Goal: Complete application form: Complete application form

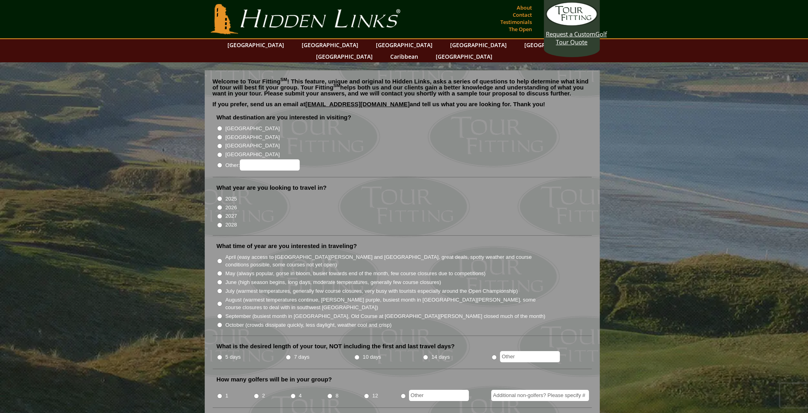
click at [219, 135] on input "[GEOGRAPHIC_DATA]" at bounding box center [219, 137] width 5 height 5
radio input "true"
click at [220, 205] on input "2026" at bounding box center [219, 207] width 5 height 5
radio input "true"
click at [220, 279] on input "June (high season begins, long days, moderate temperatures, generally few cours…" at bounding box center [219, 281] width 5 height 5
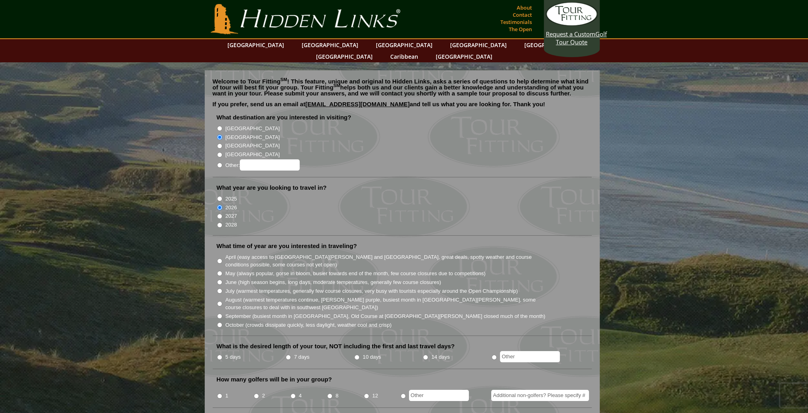
radio input "true"
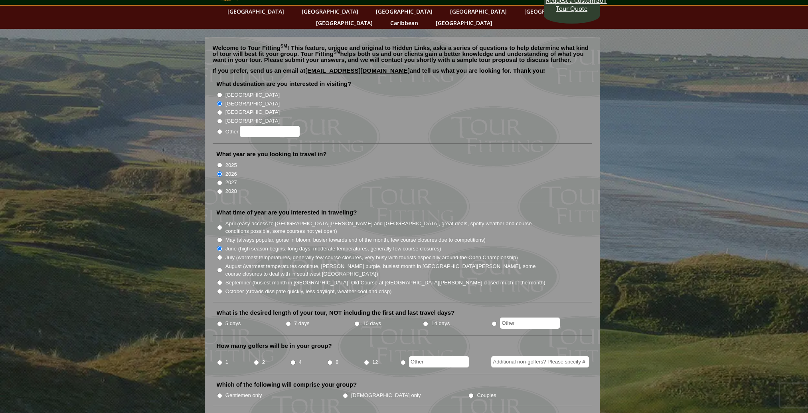
scroll to position [80, 0]
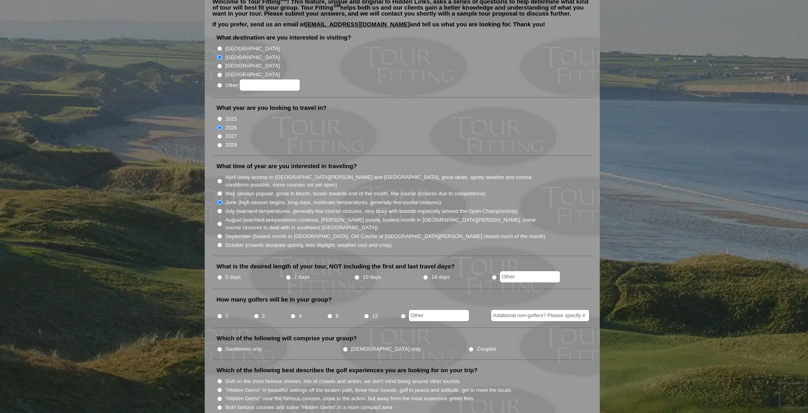
click at [219, 275] on input "5 days" at bounding box center [219, 277] width 5 height 5
radio input "true"
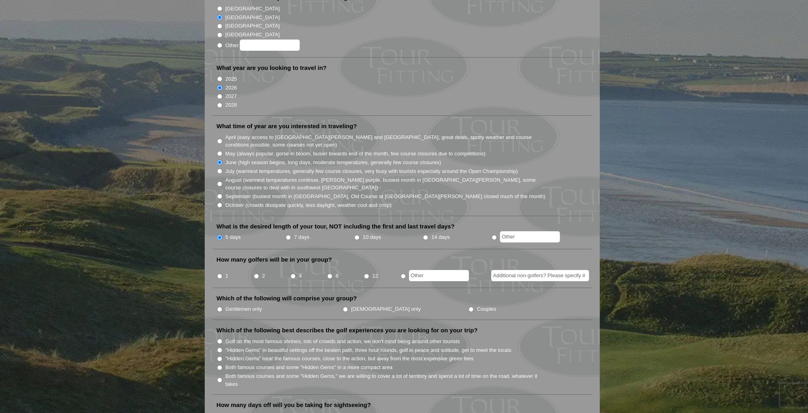
click at [254, 273] on input "2" at bounding box center [256, 275] width 5 height 5
radio input "true"
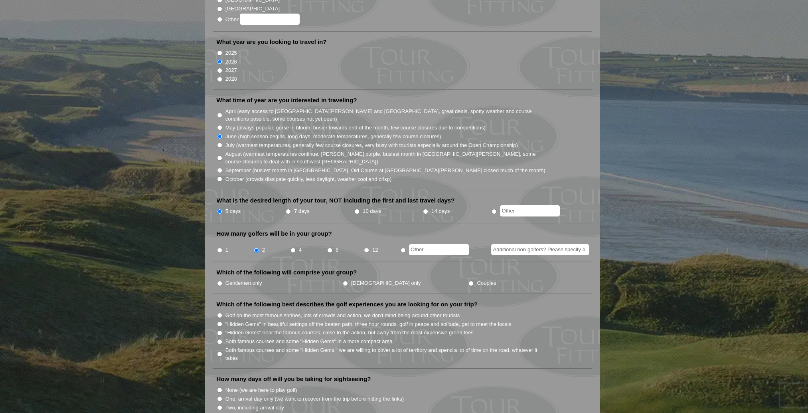
scroll to position [160, 0]
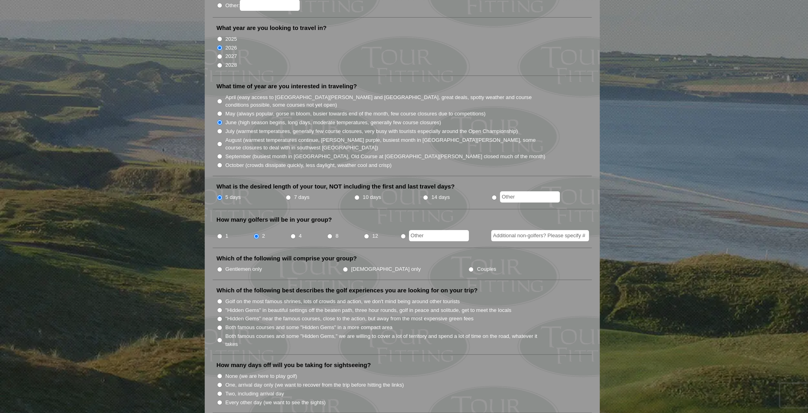
click at [221, 267] on input "Gentlemen only" at bounding box center [219, 269] width 5 height 5
radio input "true"
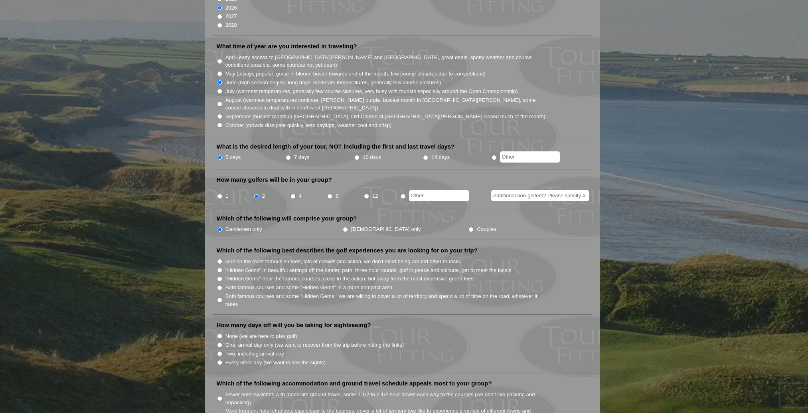
click at [218, 259] on input "Golf on the most famous shrines, lots of crowds and action, we don't mind being…" at bounding box center [219, 261] width 5 height 5
radio input "true"
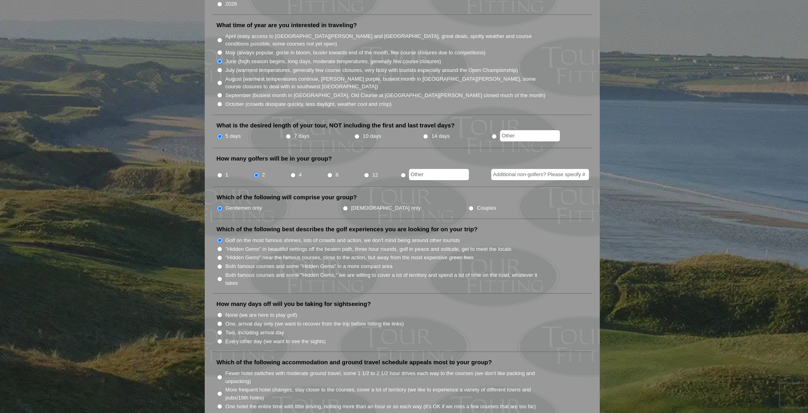
scroll to position [239, 0]
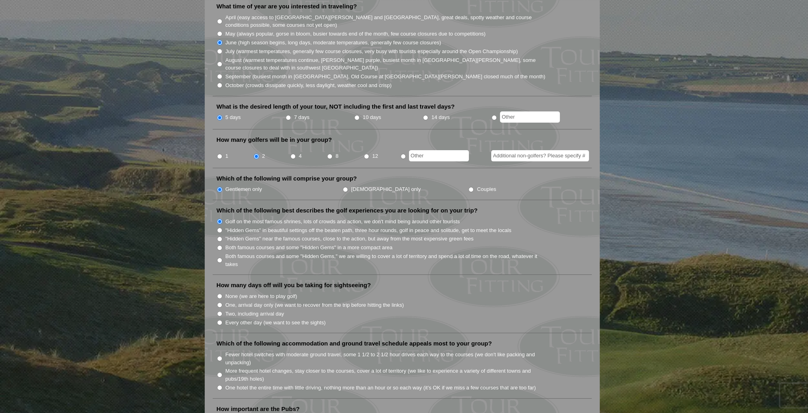
click at [219, 311] on input "Two, including arrival day" at bounding box center [219, 313] width 5 height 5
radio input "true"
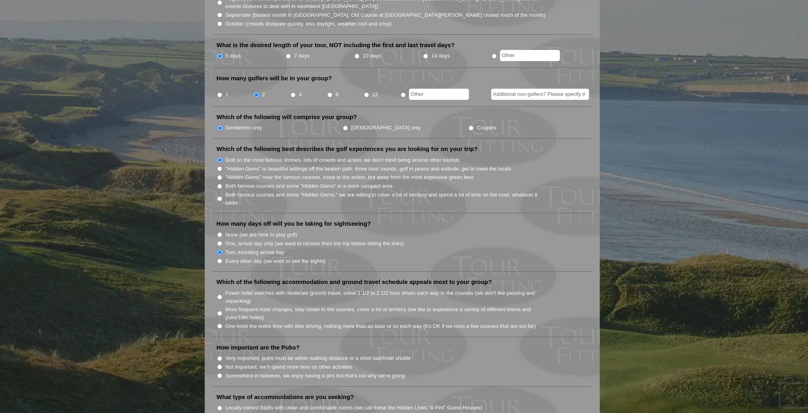
scroll to position [319, 0]
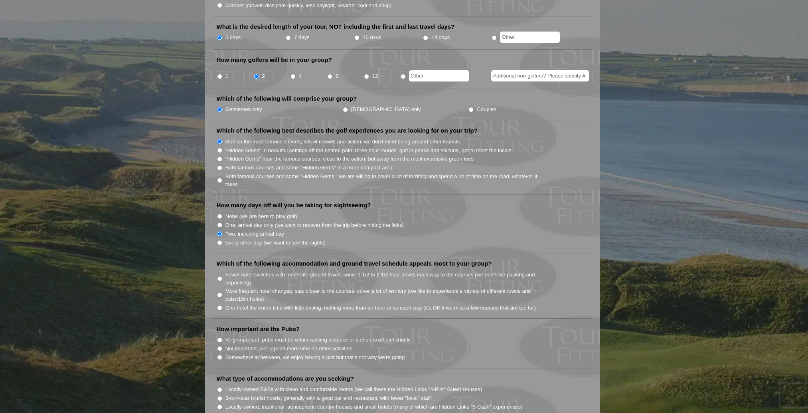
click at [220, 276] on input "Fewer hotel switches with moderate ground travel, some 1 1/2 to 2 1/2 hour driv…" at bounding box center [219, 278] width 5 height 5
radio input "true"
click at [220, 303] on li "One hotel the entire time with little driving, nothing more than an hour or so …" at bounding box center [406, 307] width 378 height 9
click at [214, 289] on li "Which of the following accommodation and ground travel schedule appeals most to…" at bounding box center [402, 288] width 379 height 59
click at [219, 305] on input "One hotel the entire time with little driving, nothing more than an hour or so …" at bounding box center [219, 307] width 5 height 5
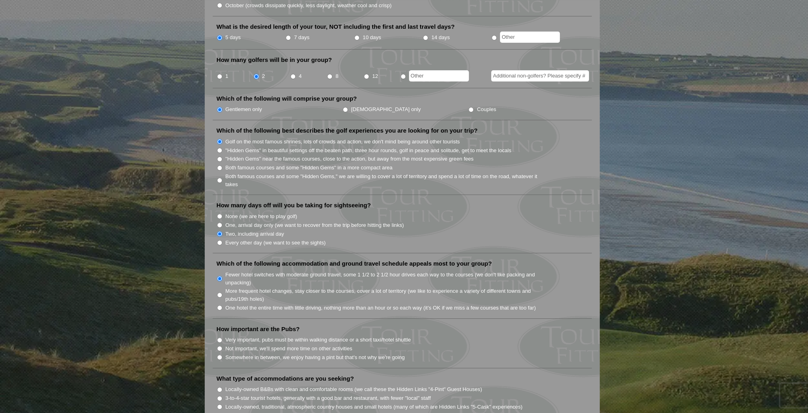
radio input "true"
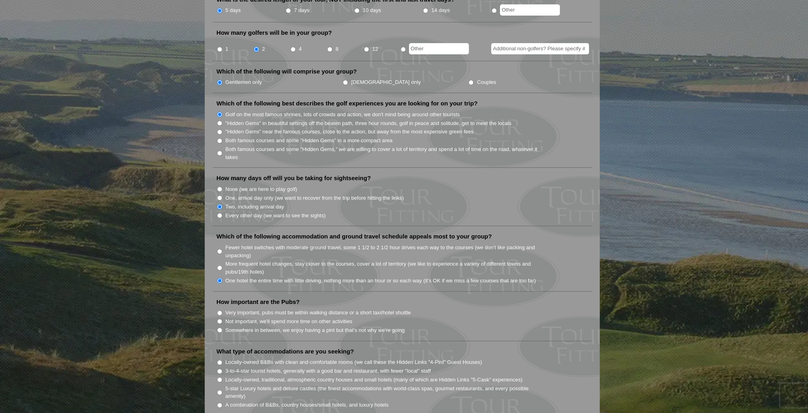
scroll to position [359, 0]
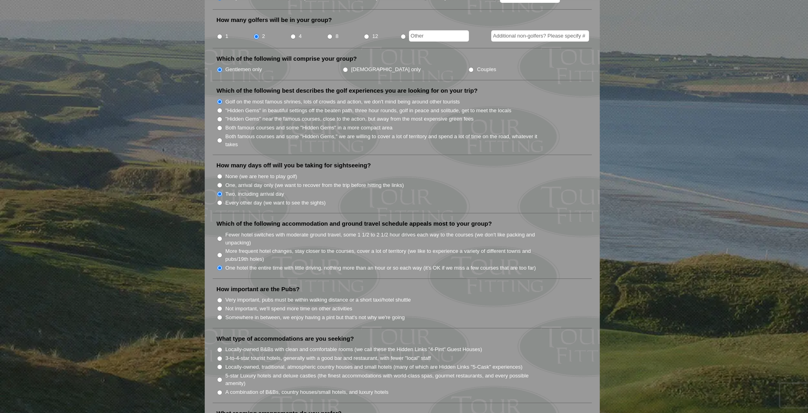
click at [219, 297] on input "Very important, pubs must be within walking distance or a short taxi/hotel shut…" at bounding box center [219, 299] width 5 height 5
radio input "true"
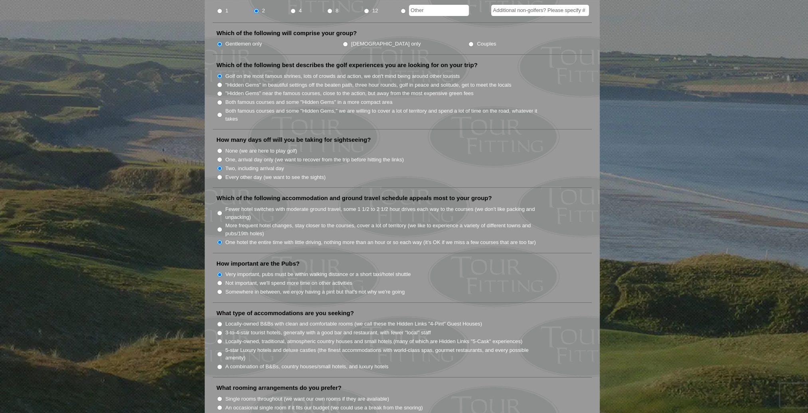
scroll to position [399, 0]
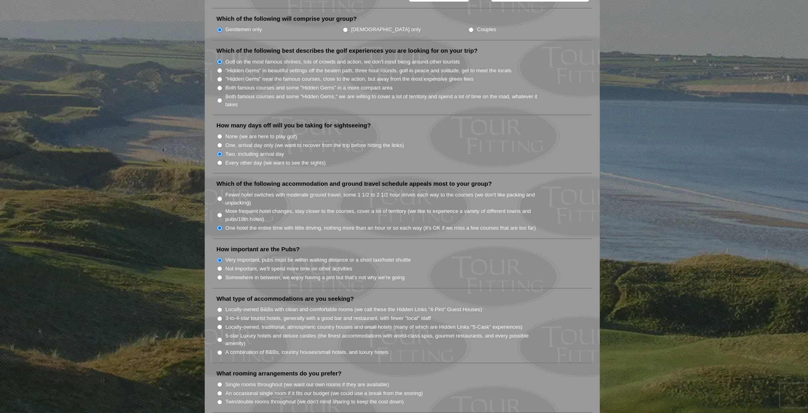
click at [218, 316] on input "3-to-4-star tourist hotels, generally with a good bar and restaurant, with fewe…" at bounding box center [219, 318] width 5 height 5
radio input "true"
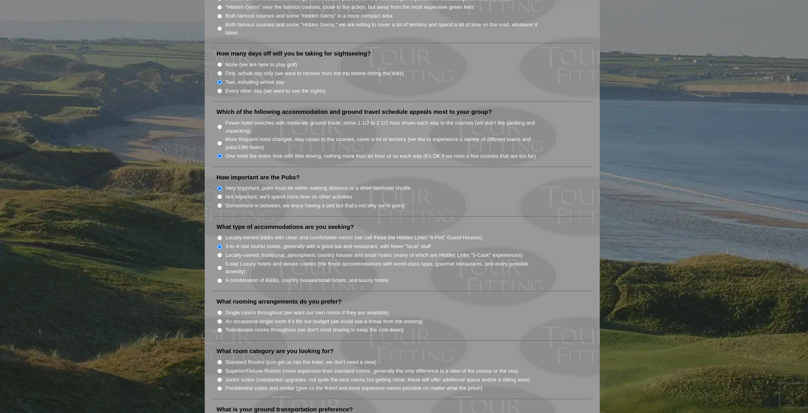
scroll to position [479, 0]
